Goal: Information Seeking & Learning: Learn about a topic

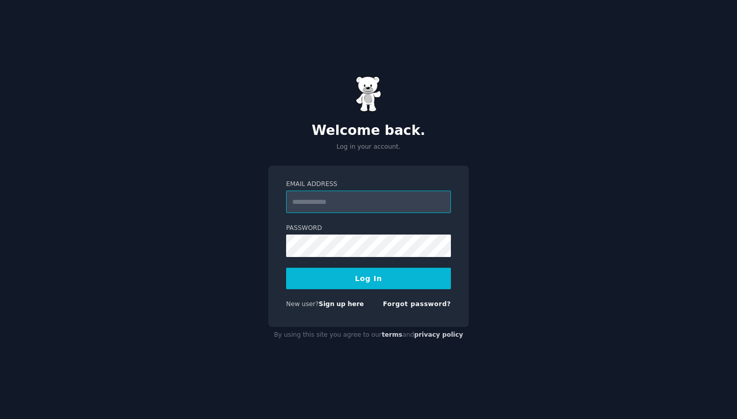
type input "**********"
click at [368, 278] on button "Log In" at bounding box center [368, 278] width 165 height 21
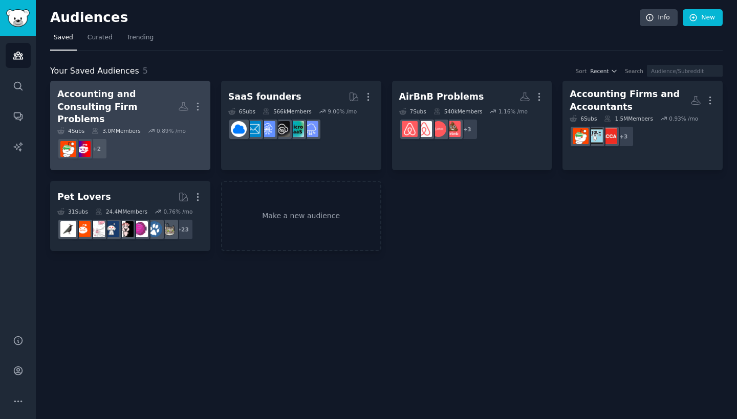
click at [127, 93] on div "Accounting and Consulting Firm Problems" at bounding box center [117, 107] width 121 height 38
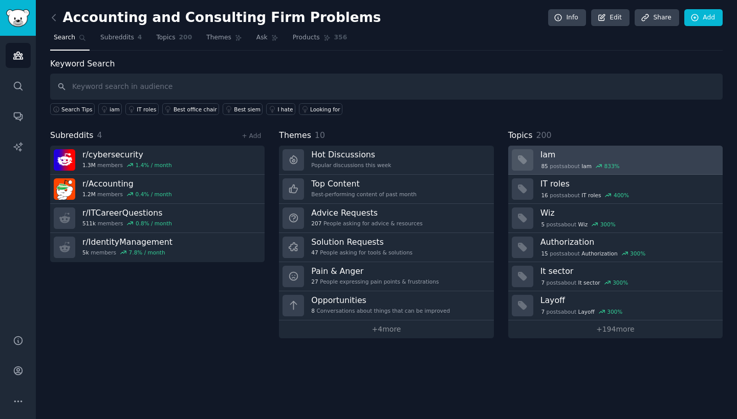
click at [563, 158] on h3 "Iam" at bounding box center [627, 154] width 175 height 11
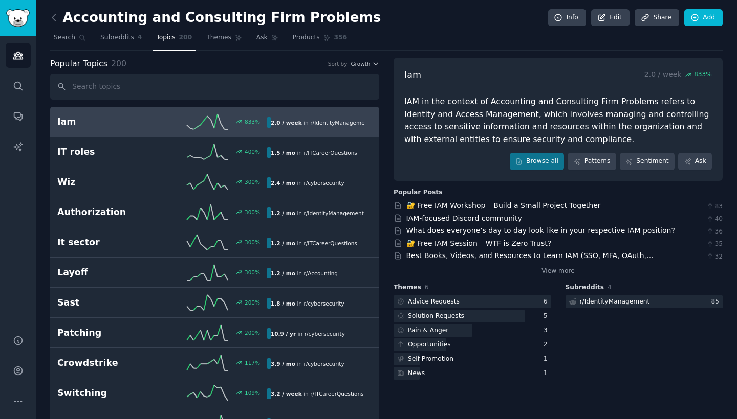
click at [131, 89] on input "text" at bounding box center [214, 87] width 329 height 26
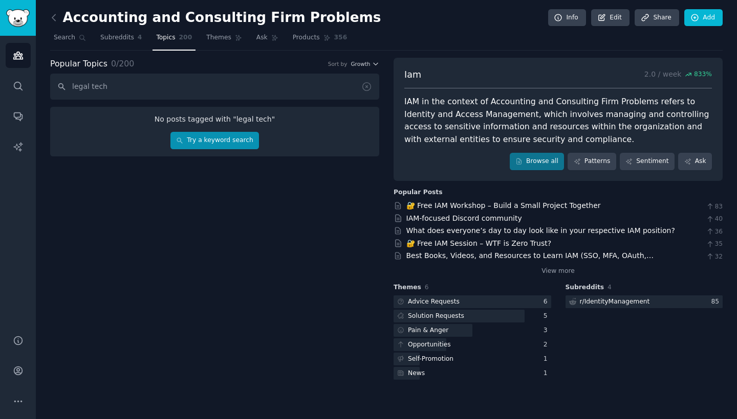
type input "legal tech"
click at [206, 146] on link "Try a keyword search" at bounding box center [214, 140] width 89 height 17
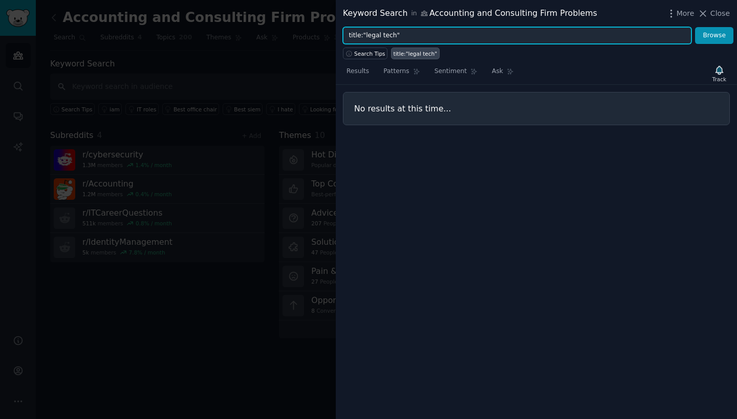
click at [422, 34] on input "title:"legal tech"" at bounding box center [517, 35] width 348 height 17
drag, startPoint x: 403, startPoint y: 34, endPoint x: 363, endPoint y: 34, distance: 39.9
click at [363, 34] on input "title:"legal tech"" at bounding box center [517, 35] width 348 height 17
click at [714, 35] on button "Browse" at bounding box center [714, 35] width 38 height 17
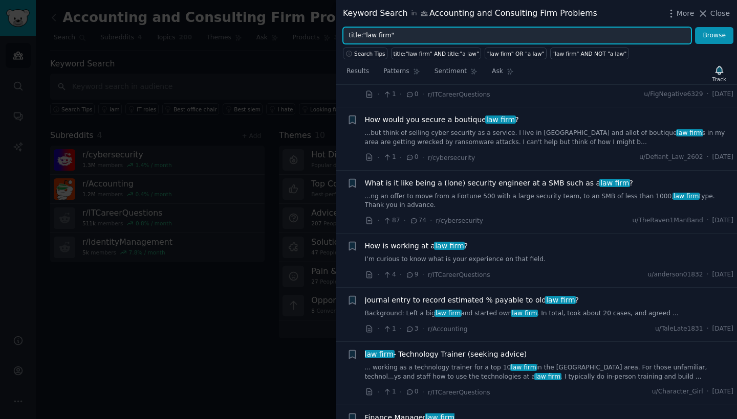
scroll to position [57, 0]
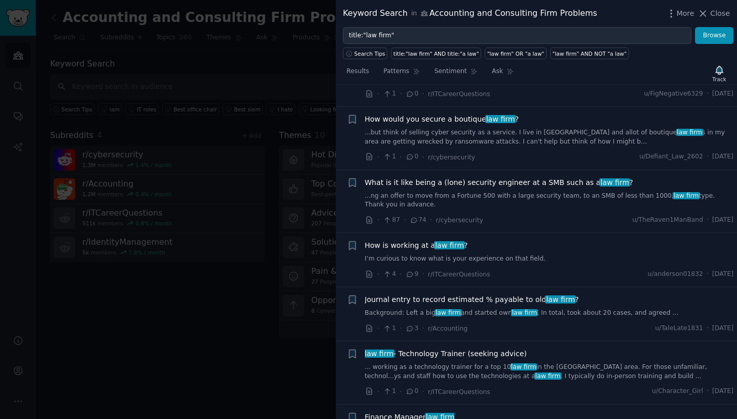
click at [467, 185] on span "What is it like being a (lone) security engineer at a SMB such as a law firm ?" at bounding box center [499, 183] width 268 height 11
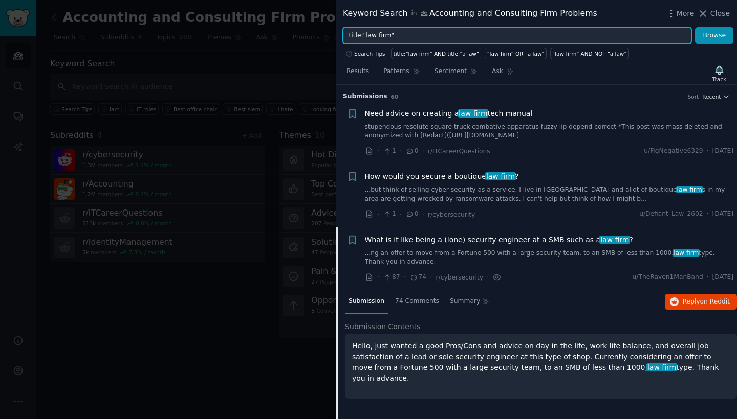
drag, startPoint x: 363, startPoint y: 36, endPoint x: 442, endPoint y: 23, distance: 79.8
click at [443, 23] on div "Keyword Search in Accounting and Consulting Firm Problems More Close title:"law…" at bounding box center [536, 209] width 401 height 419
click at [412, 33] on input "title:"law firm"" at bounding box center [517, 35] width 348 height 17
drag, startPoint x: 412, startPoint y: 33, endPoint x: 361, endPoint y: 33, distance: 51.2
click at [361, 33] on input "title:"law firm"" at bounding box center [517, 35] width 348 height 17
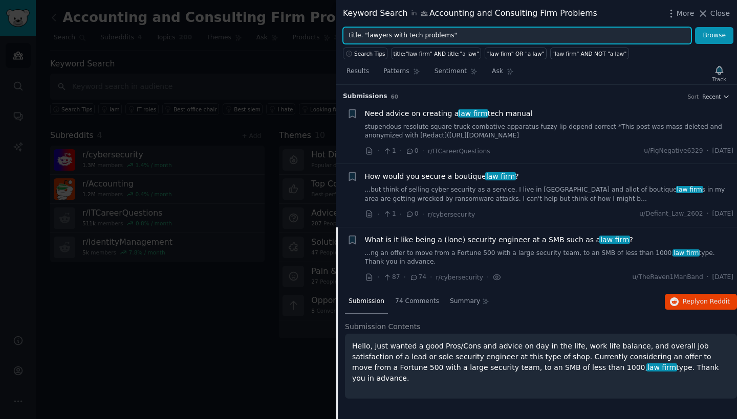
click at [714, 35] on button "Browse" at bounding box center [714, 35] width 38 height 17
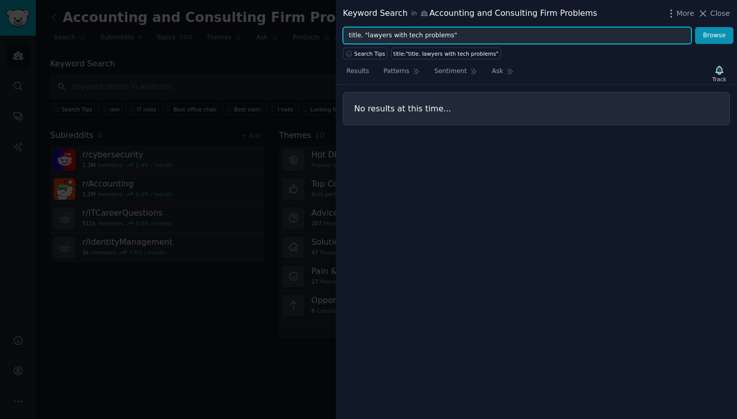
drag, startPoint x: 389, startPoint y: 35, endPoint x: 462, endPoint y: 33, distance: 73.2
click at [466, 33] on input "title. "lawyers with tech problems"" at bounding box center [517, 35] width 348 height 17
click at [714, 35] on button "Browse" at bounding box center [714, 35] width 38 height 17
drag, startPoint x: 386, startPoint y: 34, endPoint x: 429, endPoint y: 33, distance: 43.0
click at [431, 34] on input "title. "lawyers with issues"" at bounding box center [517, 35] width 348 height 17
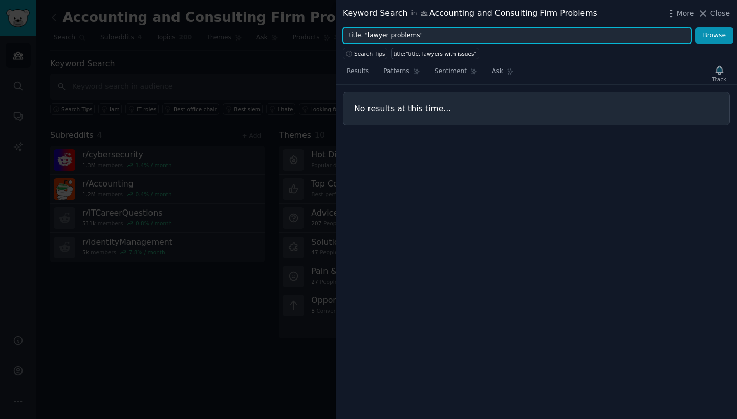
click at [714, 35] on button "Browse" at bounding box center [714, 35] width 38 height 17
drag, startPoint x: 385, startPoint y: 32, endPoint x: 415, endPoint y: 34, distance: 30.3
click at [414, 34] on input "title. "lawyer problems"" at bounding box center [517, 35] width 348 height 17
click at [714, 35] on button "Browse" at bounding box center [714, 35] width 38 height 17
click at [375, 36] on input "title. "lawyer IT"" at bounding box center [517, 35] width 348 height 17
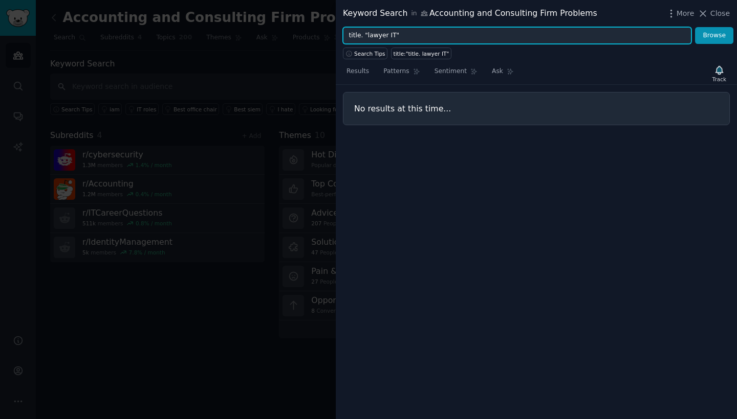
click at [375, 36] on input "title. "lawyer IT"" at bounding box center [517, 35] width 348 height 17
type input "title. "Legal IT""
click at [714, 35] on button "Browse" at bounding box center [714, 35] width 38 height 17
drag, startPoint x: 399, startPoint y: 33, endPoint x: 321, endPoint y: 31, distance: 77.8
click at [321, 31] on div "Keyword Search in Accounting and Consulting Firm Problems More Close title. "Le…" at bounding box center [368, 209] width 737 height 419
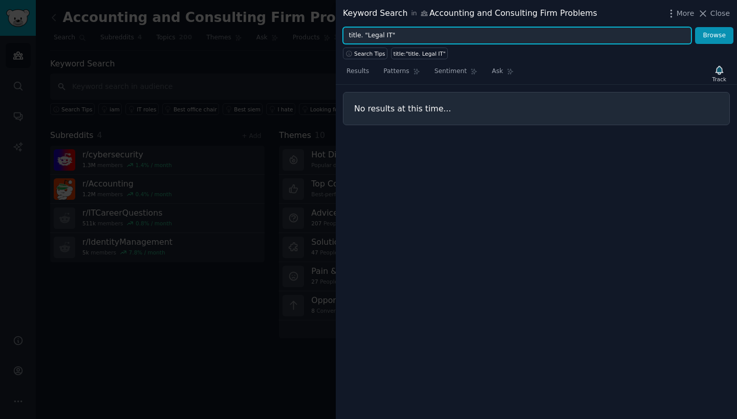
click at [423, 37] on input "title. "Legal IT"" at bounding box center [517, 35] width 348 height 17
